Goal: Check status: Check status

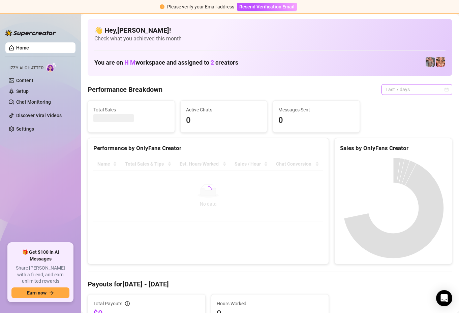
click at [443, 90] on span "Last 7 days" at bounding box center [416, 90] width 63 height 10
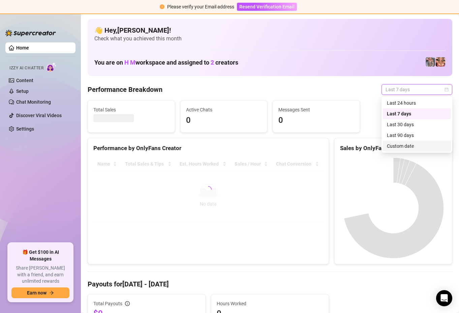
click at [413, 146] on div "Custom date" at bounding box center [417, 145] width 60 height 7
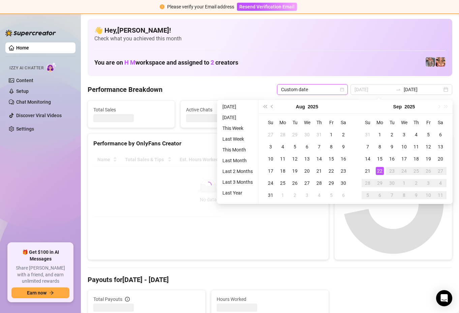
type input "[DATE]"
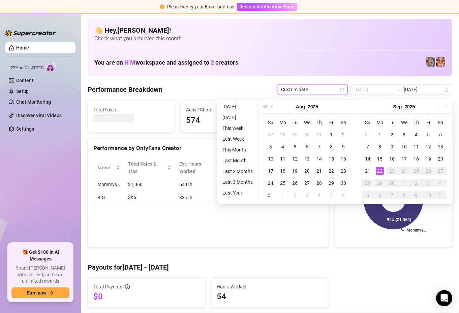
click at [379, 169] on div "22" at bounding box center [379, 171] width 8 height 8
type input "[DATE]"
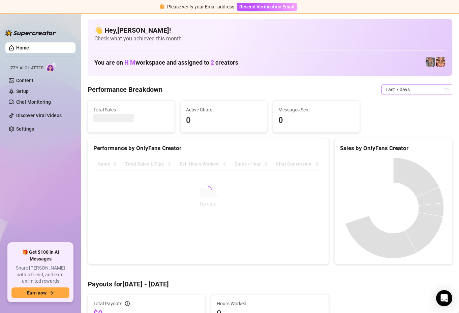
click at [444, 94] on span "Last 7 days" at bounding box center [416, 90] width 63 height 10
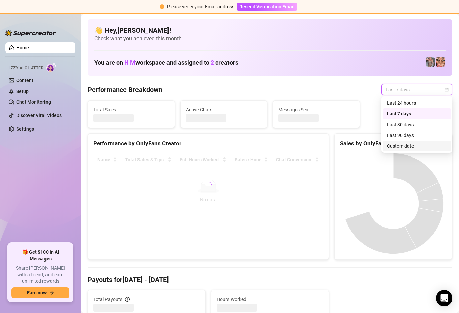
click at [409, 146] on div "Custom date" at bounding box center [417, 145] width 60 height 7
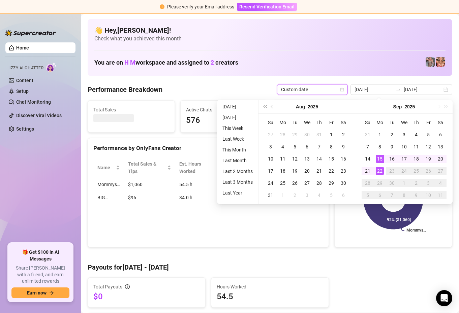
type input "[DATE]"
click at [380, 170] on div "22" at bounding box center [379, 171] width 8 height 8
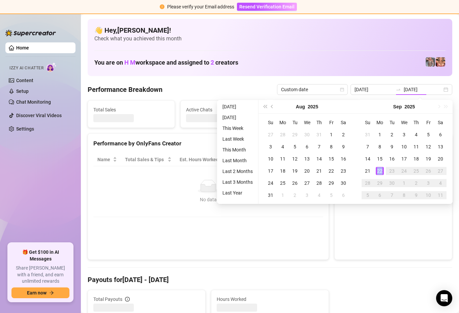
type input "[DATE]"
